Goal: Task Accomplishment & Management: Manage account settings

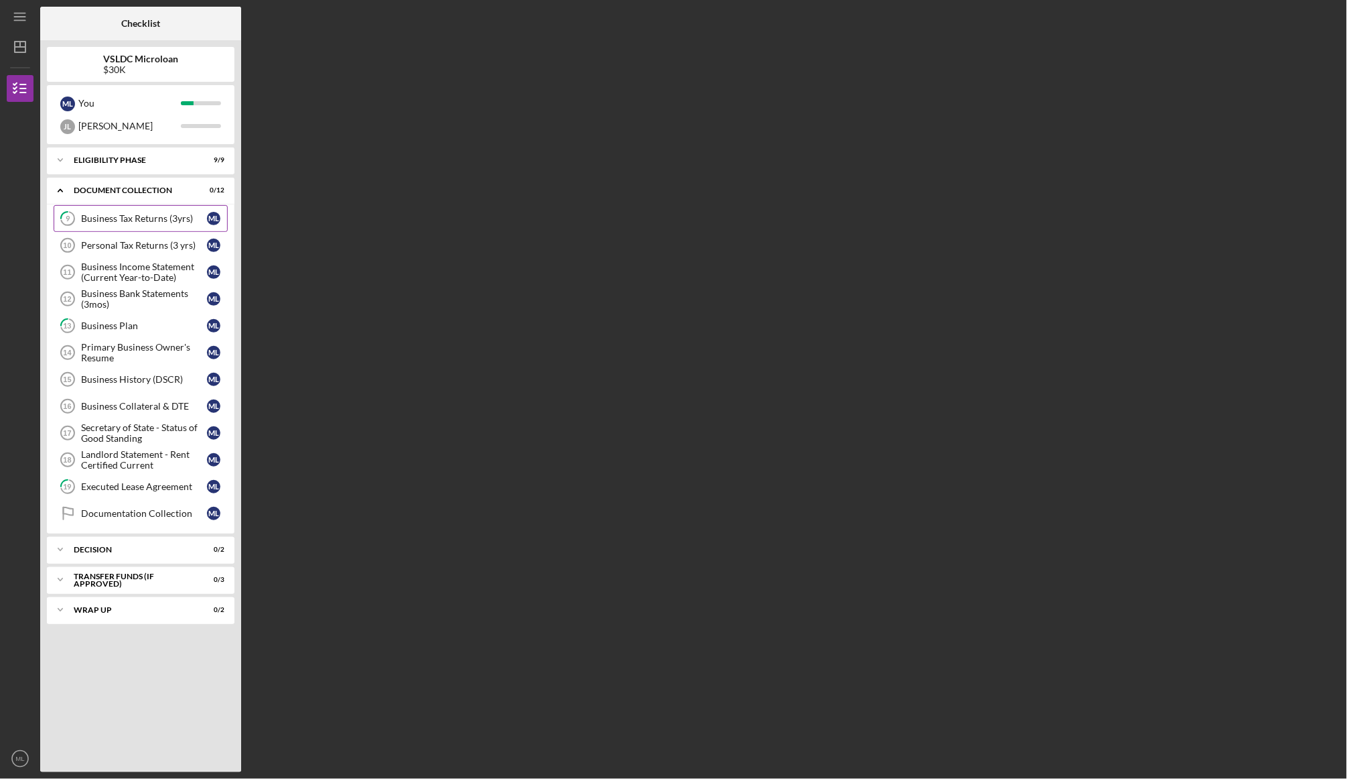
click at [119, 226] on link "9 Business Tax Returns (3yrs) M L" at bounding box center [141, 218] width 174 height 27
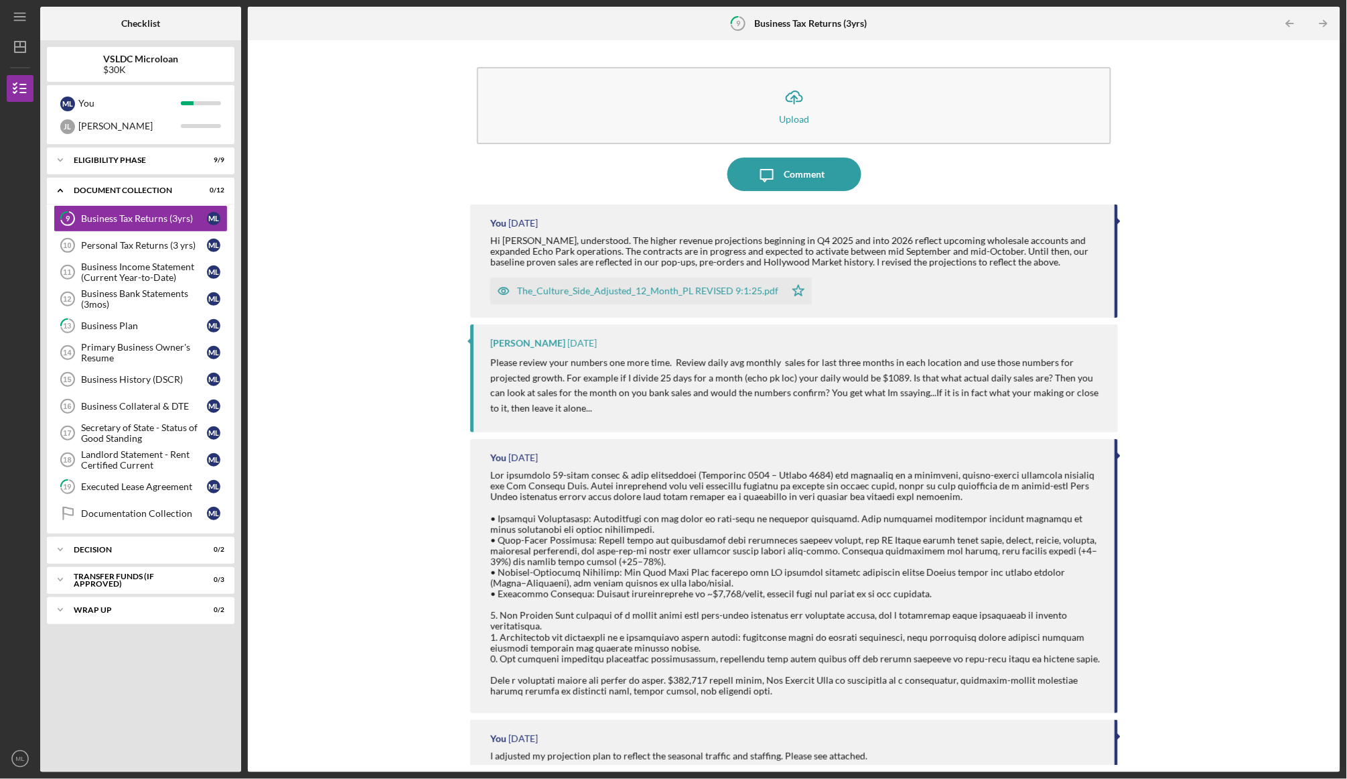
click at [680, 287] on div "The_Culture_Side_Adjusted_12_Month_PL REVISED 9:1:25.pdf" at bounding box center [647, 290] width 261 height 11
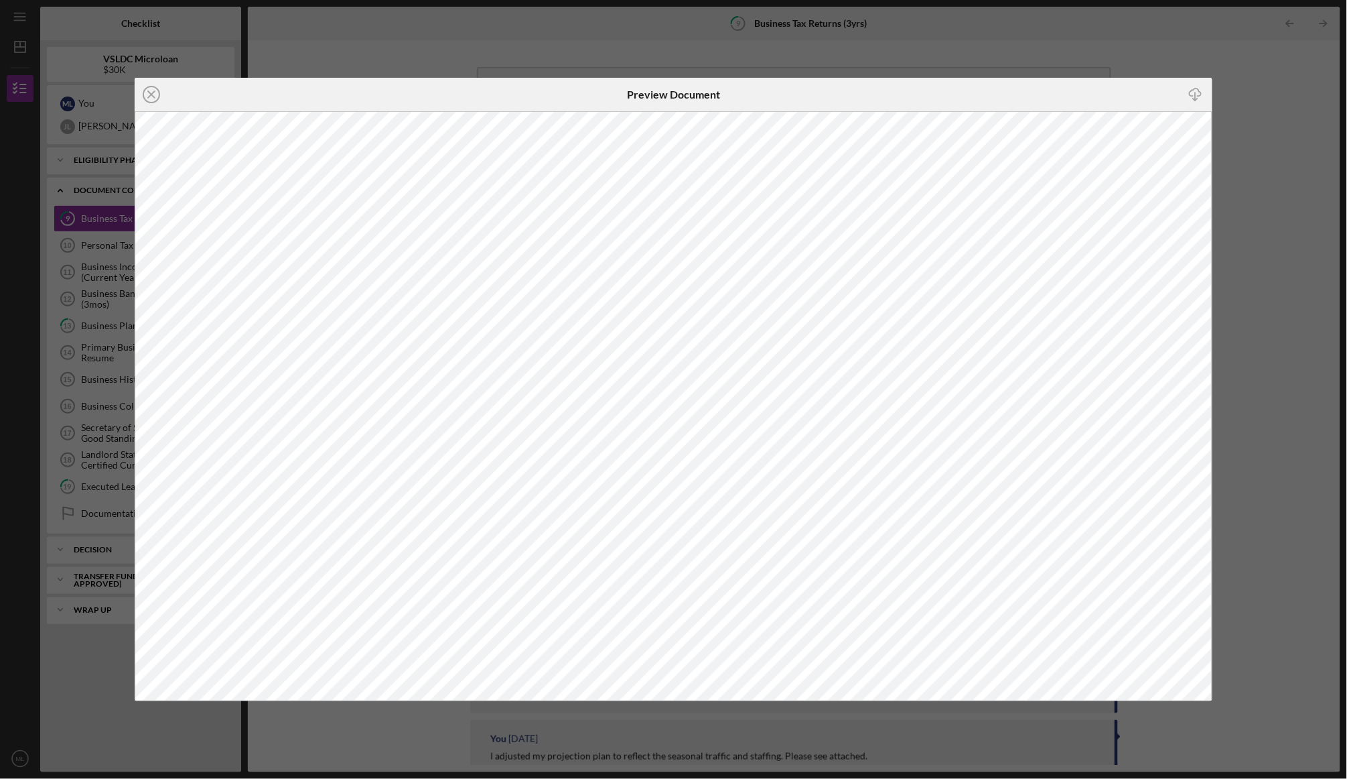
click at [1192, 92] on icon "Icon/Download" at bounding box center [1196, 95] width 30 height 30
click at [354, 41] on div "Icon/Close Preview Document Icon/Download" at bounding box center [673, 389] width 1347 height 779
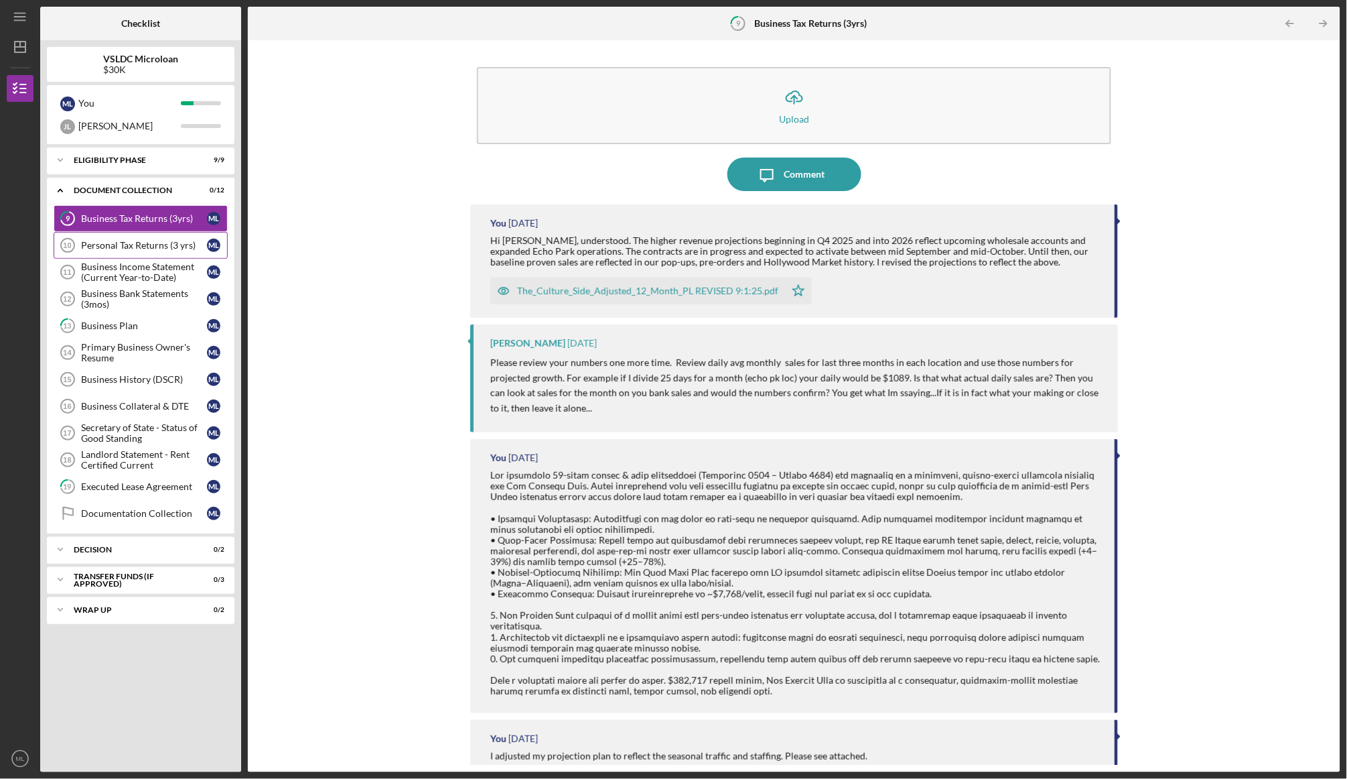
click at [167, 247] on div "Personal Tax Returns (3 yrs)" at bounding box center [144, 245] width 126 height 11
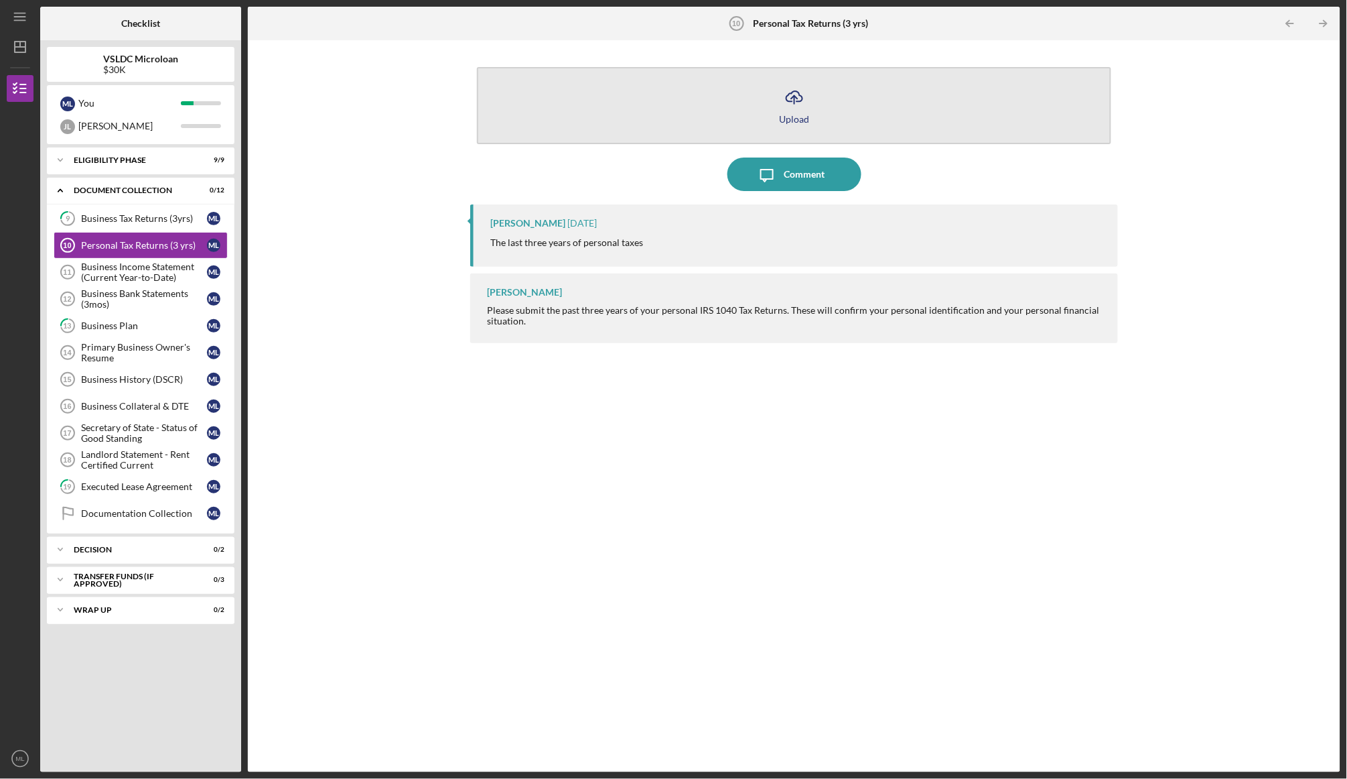
click at [788, 101] on icon "button" at bounding box center [795, 96] width 16 height 10
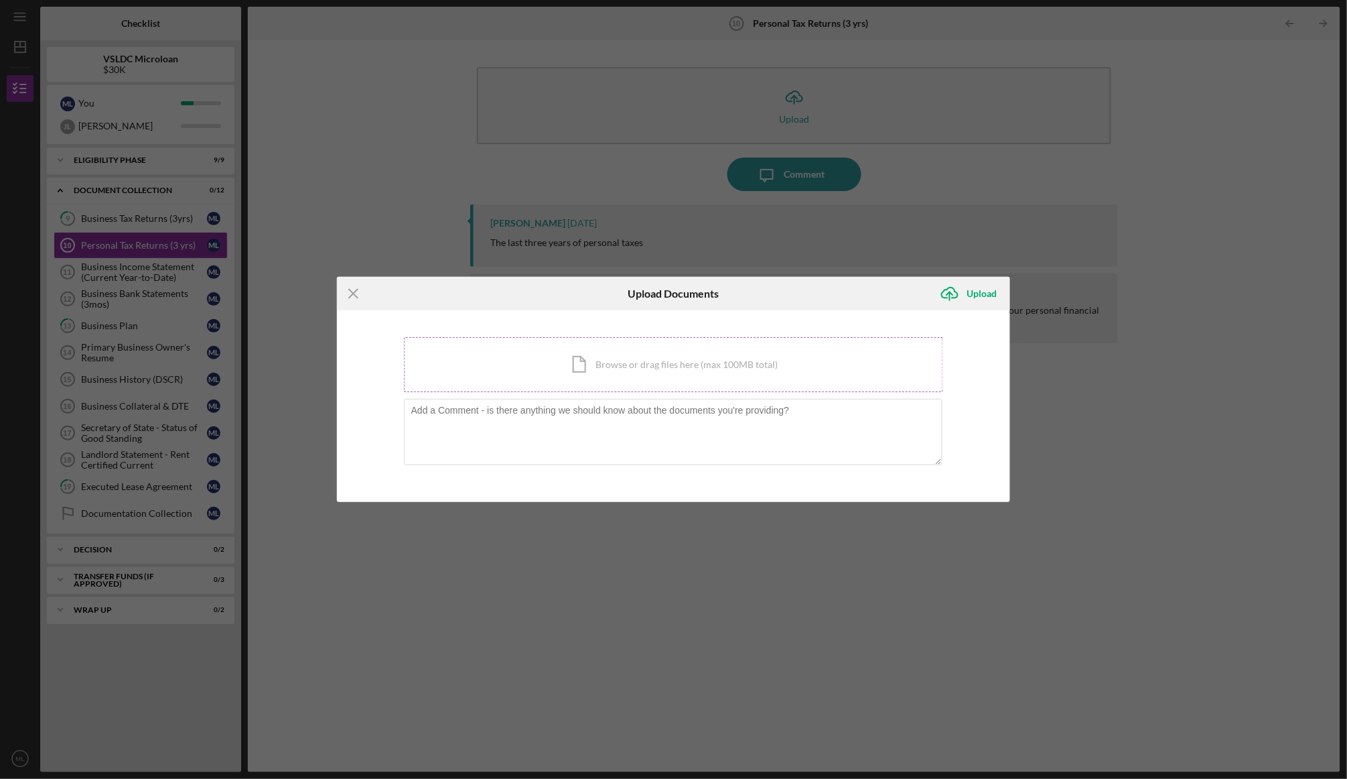
click at [637, 351] on div "Icon/Document Browse or drag files here (max 100MB total) Tap to choose files o…" at bounding box center [674, 364] width 540 height 55
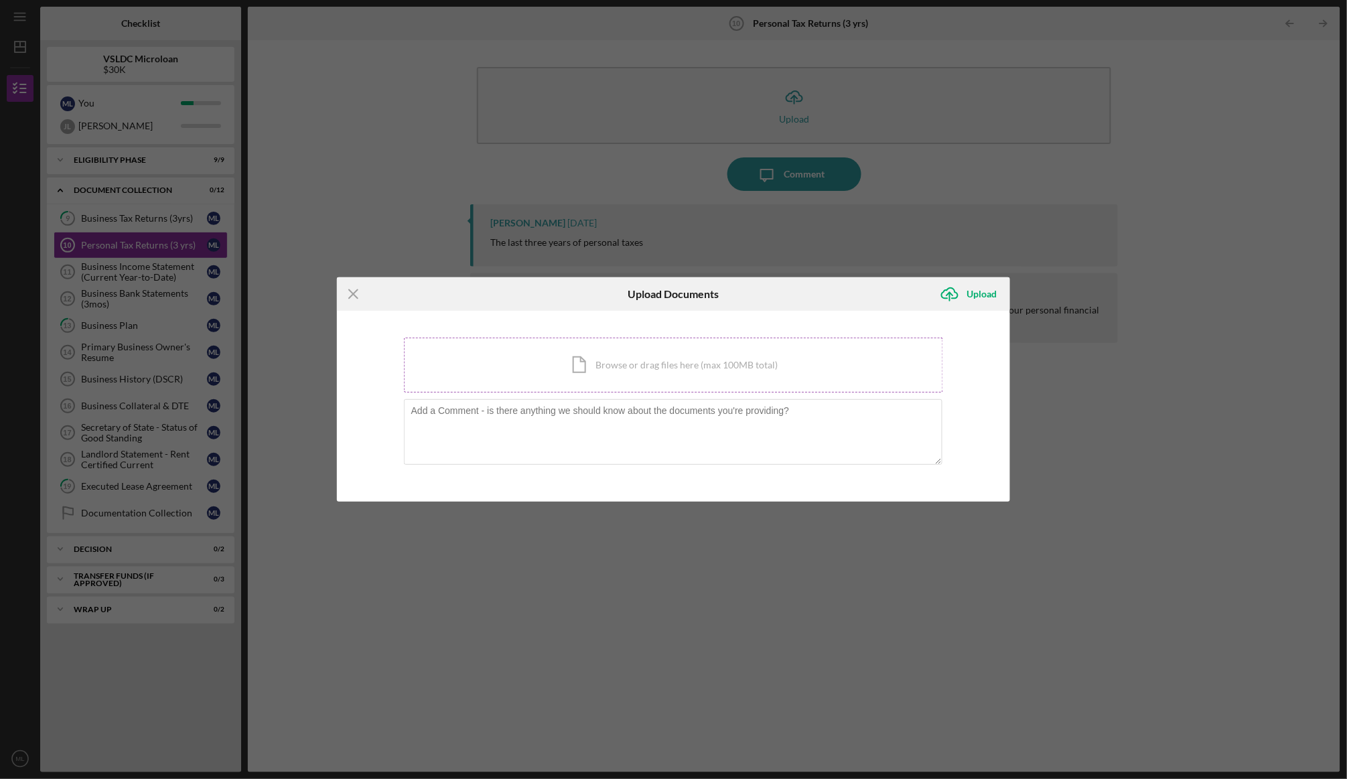
click at [639, 370] on div "Icon/Document Browse or drag files here (max 100MB total) Tap to choose files o…" at bounding box center [674, 365] width 540 height 55
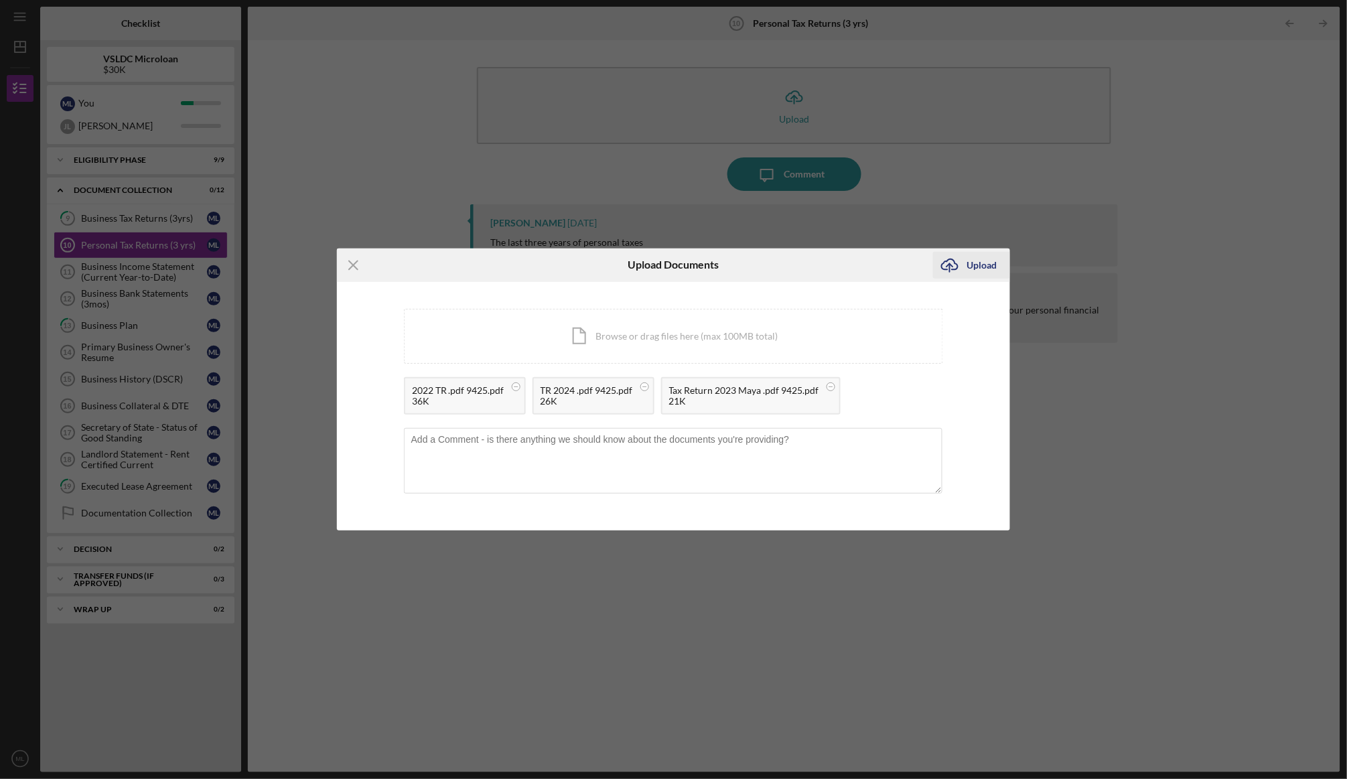
click at [973, 264] on div "Upload" at bounding box center [982, 265] width 30 height 27
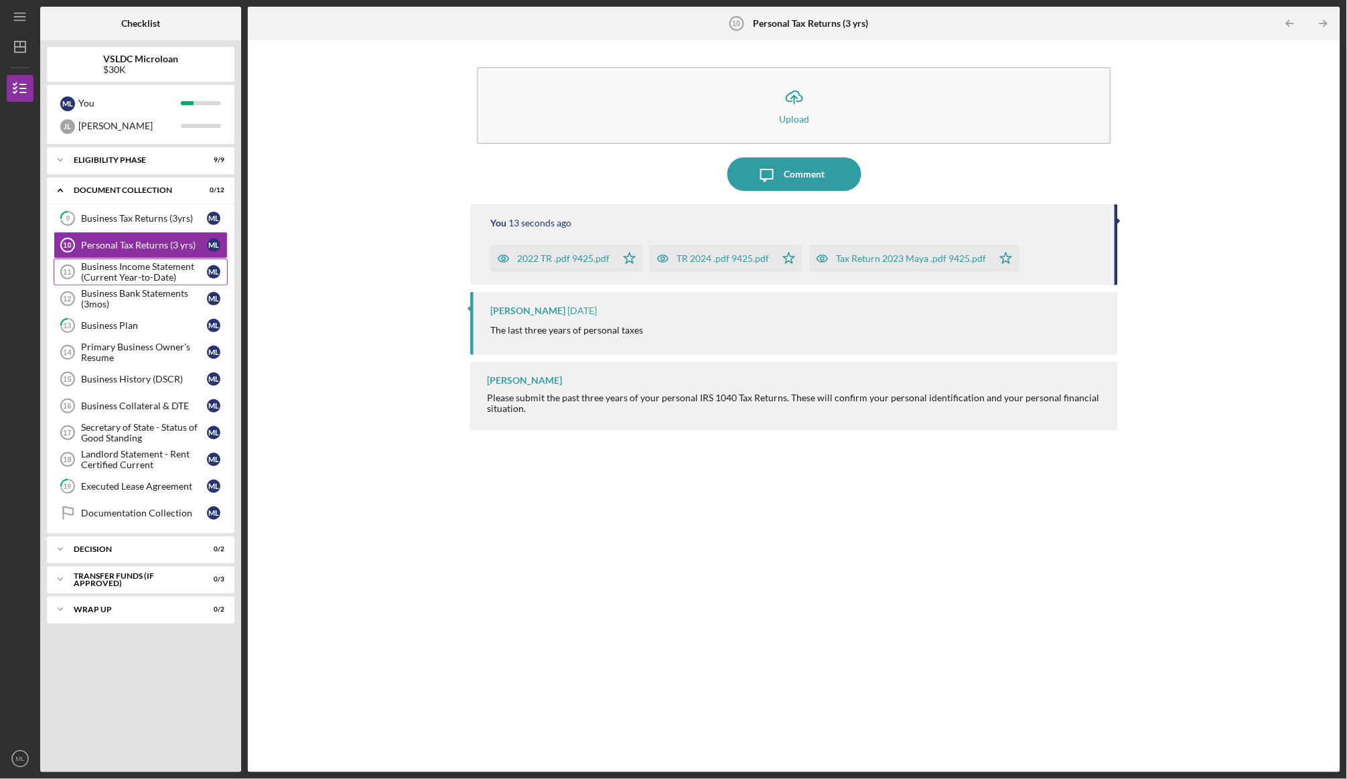
click at [131, 274] on div "Business Income Statement (Current Year-to-Date)" at bounding box center [144, 271] width 126 height 21
